Goal: Task Accomplishment & Management: Manage account settings

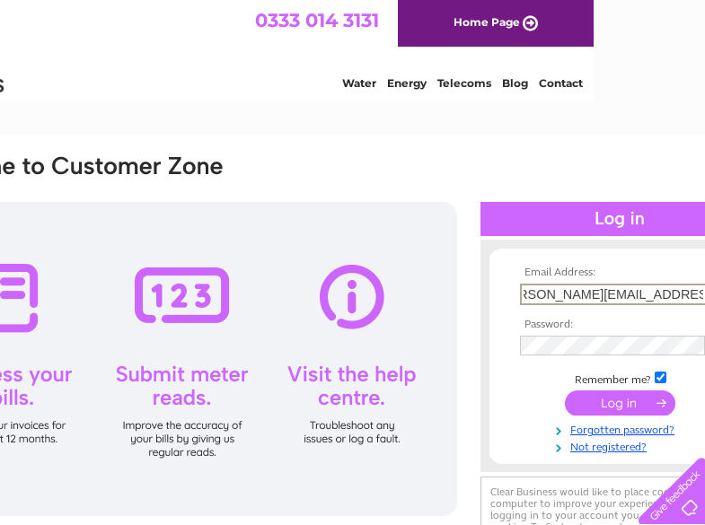
scroll to position [0, 36]
type input "joyce.richardson@quantumclean.com"
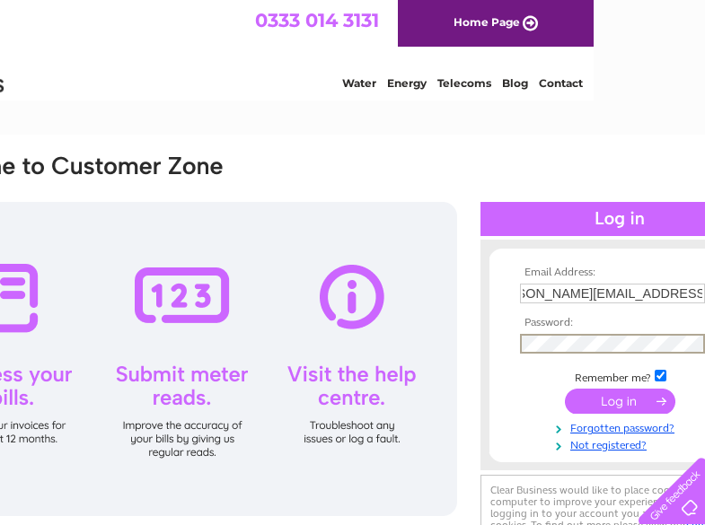
scroll to position [0, 0]
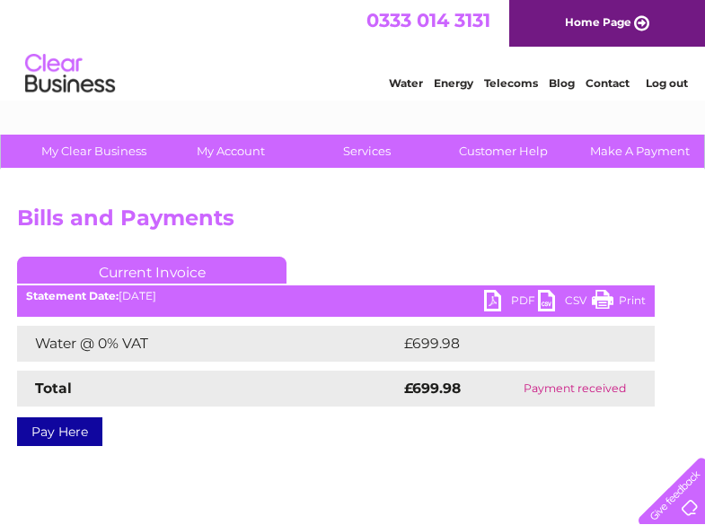
scroll to position [0, 184]
